Goal: Find contact information

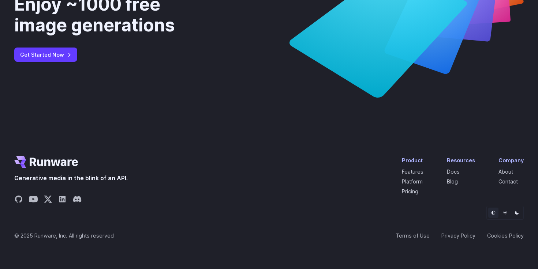
scroll to position [2815, 0]
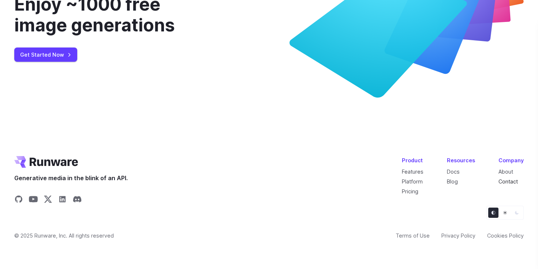
click at [506, 181] on link "Contact" at bounding box center [507, 182] width 19 height 6
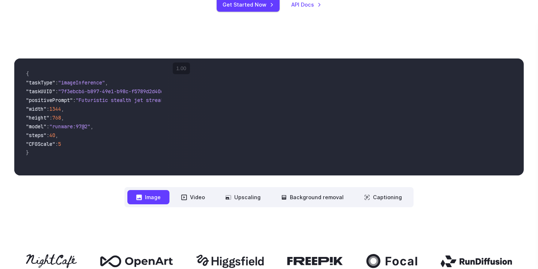
scroll to position [0, 0]
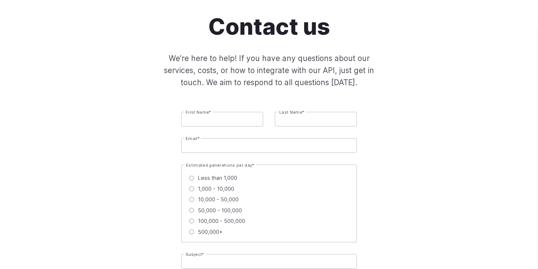
scroll to position [61, 0]
